Goal: Check status: Check status

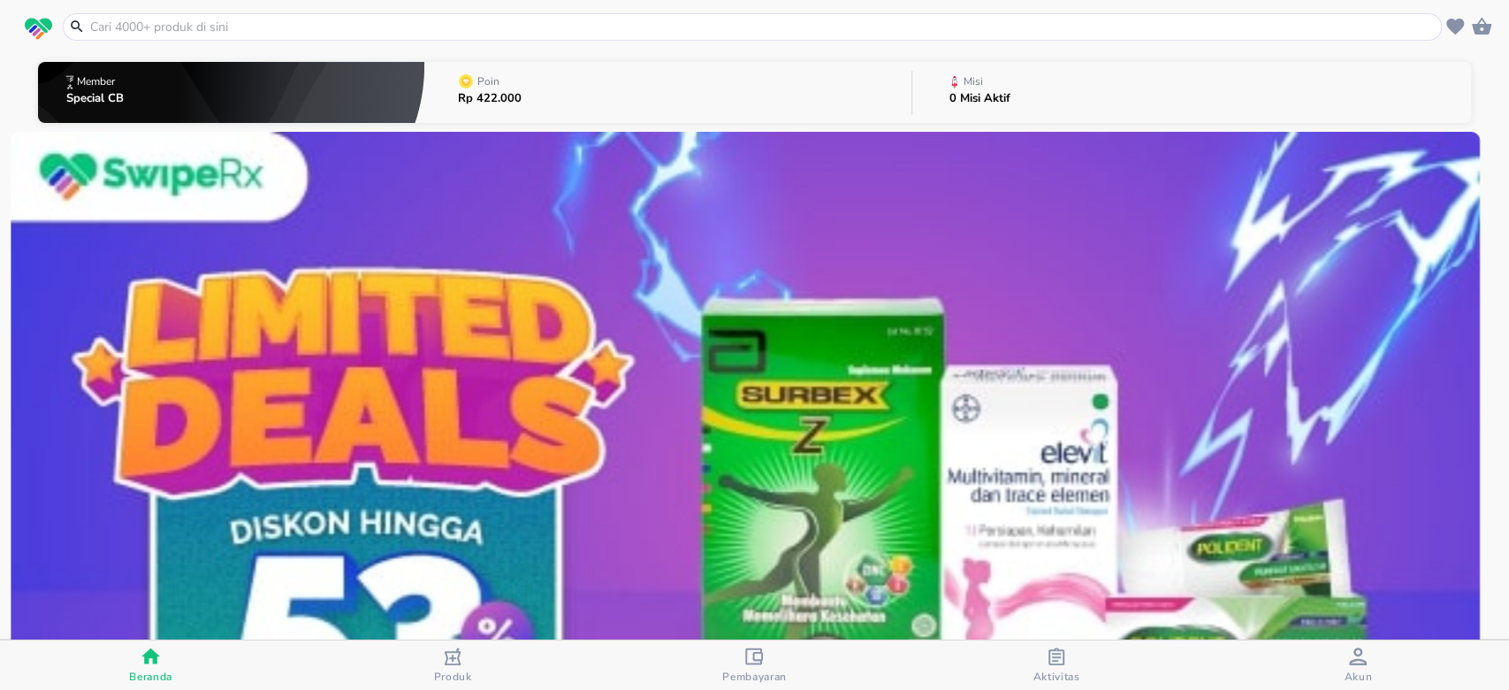
click at [1057, 681] on span "Aktivitas" at bounding box center [1056, 676] width 47 height 14
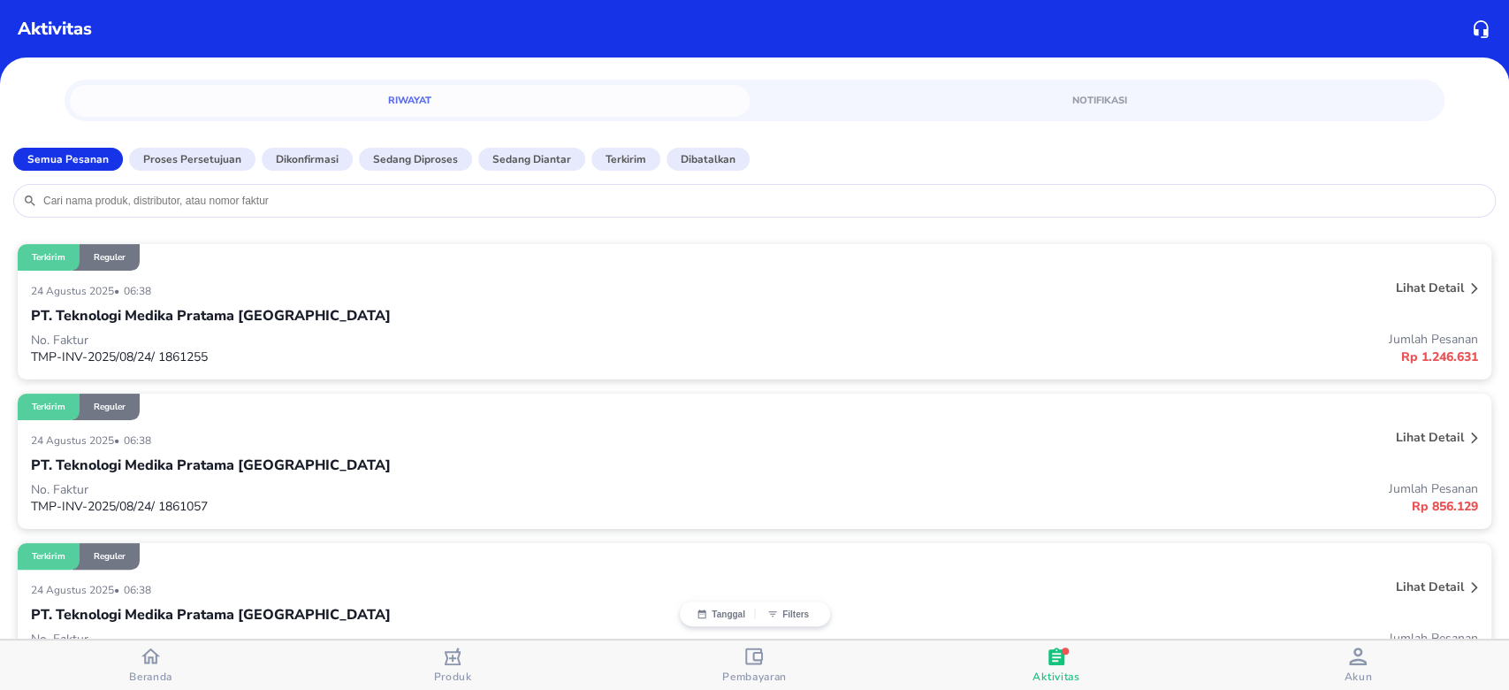
click at [1398, 290] on p "Lihat detail" at bounding box center [1430, 287] width 68 height 17
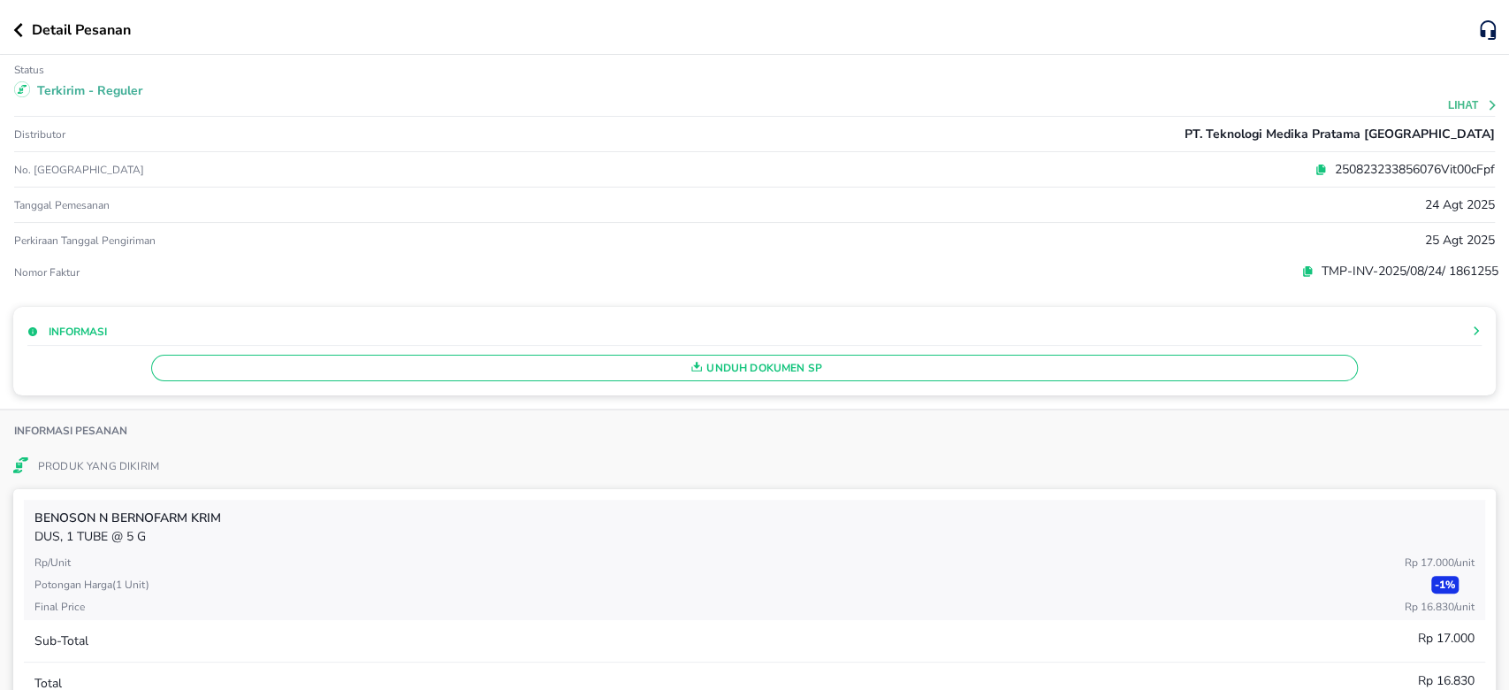
click at [1450, 99] on button "Lihat" at bounding box center [1473, 105] width 50 height 12
